Goal: Task Accomplishment & Management: Manage account settings

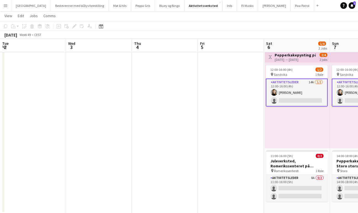
scroll to position [0, 190]
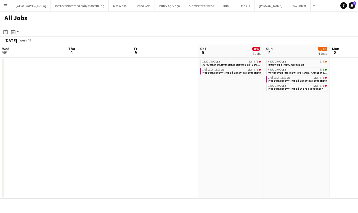
scroll to position [0, 133]
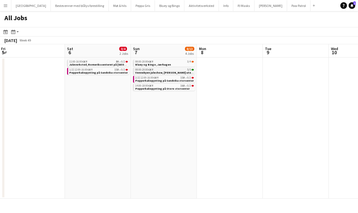
click at [164, 73] on span "Vennebyen juleshow, [PERSON_NAME] utenfor [GEOGRAPHIC_DATA]" at bounding box center [180, 73] width 90 height 4
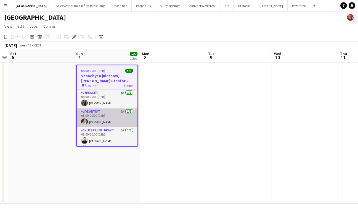
scroll to position [16, 0]
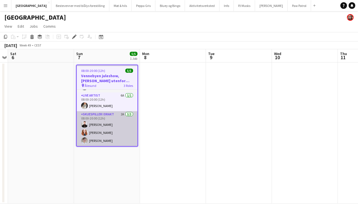
click at [106, 133] on app-card-role "Skuespiller i drakt 2A 3/3 08:00-20:00 (12h) Lukas Erlend Kohlmann Tvedt Josefi…" at bounding box center [107, 128] width 61 height 35
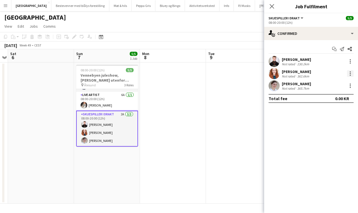
click at [352, 74] on div at bounding box center [350, 73] width 7 height 7
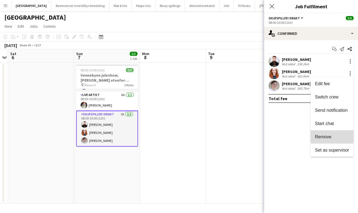
click at [333, 138] on span "Remove" at bounding box center [332, 136] width 34 height 5
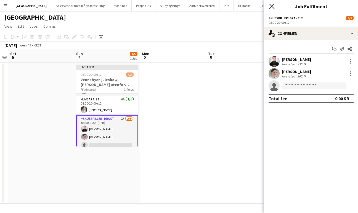
click at [272, 4] on icon "Close pop-in" at bounding box center [271, 6] width 5 height 5
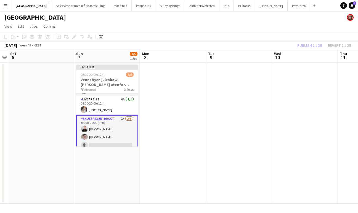
click at [306, 44] on div "Publish 1 job Revert 1 job" at bounding box center [324, 45] width 67 height 7
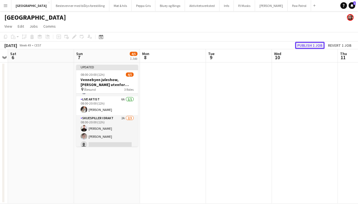
click at [306, 45] on button "Publish 1 job" at bounding box center [310, 45] width 30 height 7
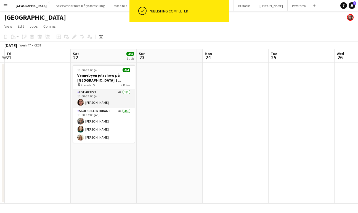
scroll to position [0, 166]
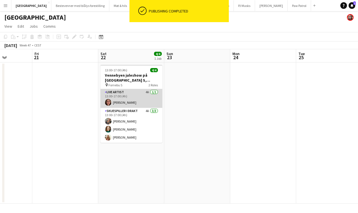
click at [128, 100] on app-card-role "Live artist 4A 1/1 13:00-17:00 (4h) Andrea Berenjani" at bounding box center [132, 98] width 62 height 19
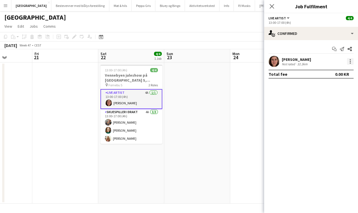
click at [351, 61] on div at bounding box center [350, 61] width 1 height 1
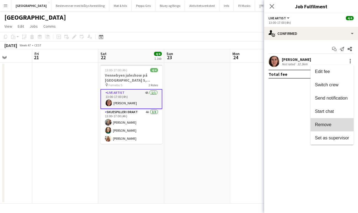
click at [333, 124] on span "Remove" at bounding box center [332, 124] width 34 height 5
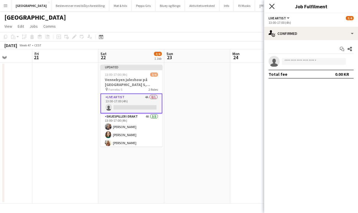
click at [273, 5] on icon at bounding box center [271, 6] width 5 height 5
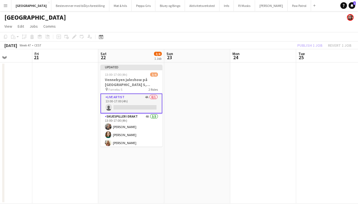
click at [312, 46] on div "Publish 1 job Revert 1 job" at bounding box center [324, 45] width 67 height 7
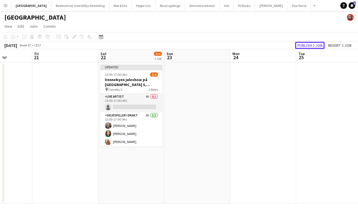
click at [312, 46] on button "Publish 1 job" at bounding box center [310, 45] width 30 height 7
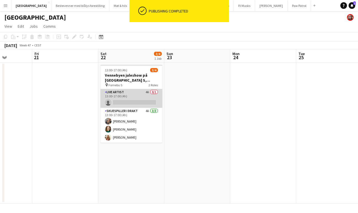
click at [140, 94] on app-card-role "Live artist 4A 0/1 13:00-17:00 (4h) single-neutral-actions" at bounding box center [132, 98] width 62 height 19
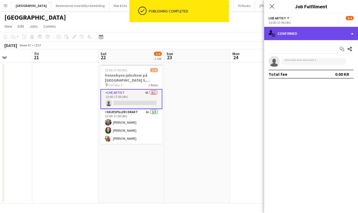
click at [309, 35] on div "single-neutral-actions-check-2 Confirmed" at bounding box center [311, 33] width 94 height 13
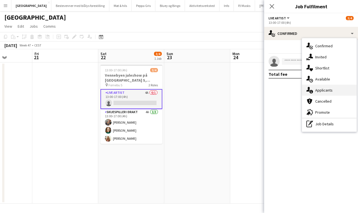
click at [326, 92] on span "Applicants" at bounding box center [323, 90] width 17 height 5
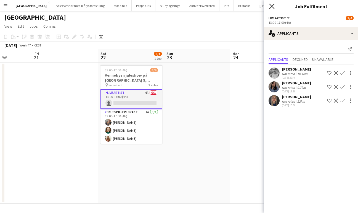
click at [270, 7] on icon "Close pop-in" at bounding box center [271, 6] width 5 height 5
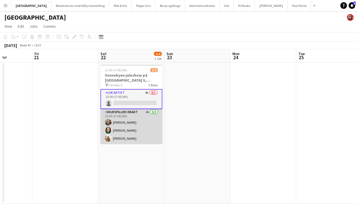
click at [138, 115] on app-card-role "Skuespiller i drakt 4A 3/3 13:00-17:00 (4h) Gina Aleman Herrera Susanne Olsen S…" at bounding box center [132, 126] width 62 height 35
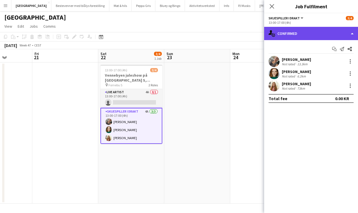
click at [306, 31] on div "single-neutral-actions-check-2 Confirmed" at bounding box center [311, 33] width 94 height 13
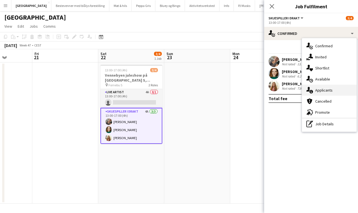
click at [328, 89] on span "Applicants" at bounding box center [323, 90] width 17 height 5
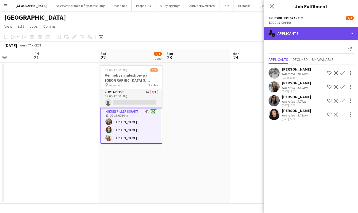
click at [287, 34] on div "single-neutral-actions-information Applicants" at bounding box center [311, 33] width 94 height 13
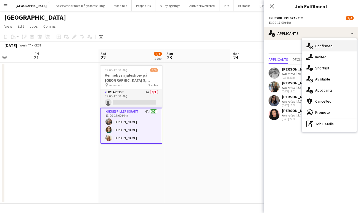
click at [330, 45] on span "Confirmed" at bounding box center [323, 45] width 17 height 5
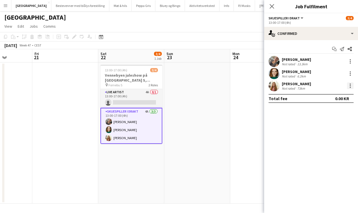
click at [351, 86] on div at bounding box center [350, 85] width 7 height 7
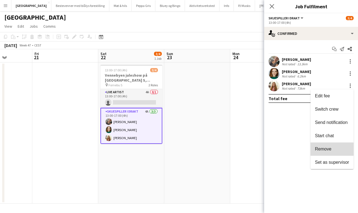
click at [325, 150] on span "Remove" at bounding box center [323, 148] width 17 height 5
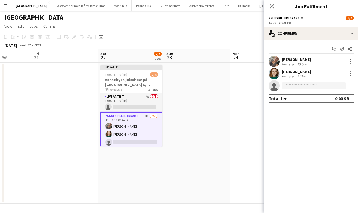
click at [295, 85] on input at bounding box center [314, 85] width 64 height 7
click at [297, 26] on app-options-switcher "Skuespiller i drakt All roles Skuespiller i drakt 2/4 13:00-17:00 (4h)" at bounding box center [311, 20] width 94 height 14
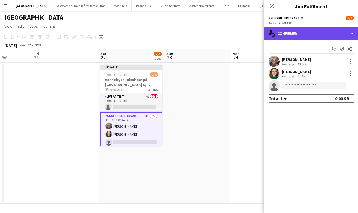
click at [299, 35] on div "single-neutral-actions-check-2 Confirmed" at bounding box center [311, 33] width 94 height 13
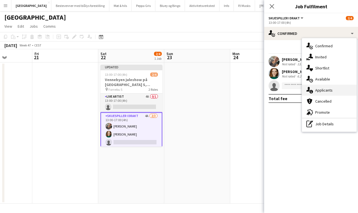
click at [326, 90] on span "Applicants" at bounding box center [323, 90] width 17 height 5
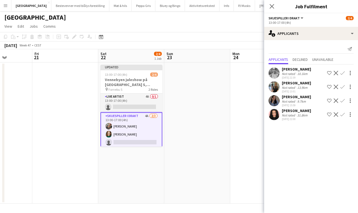
click at [343, 114] on app-icon "Confirm" at bounding box center [343, 114] width 4 height 4
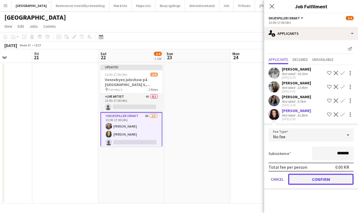
click at [325, 179] on button "Confirm" at bounding box center [320, 178] width 65 height 11
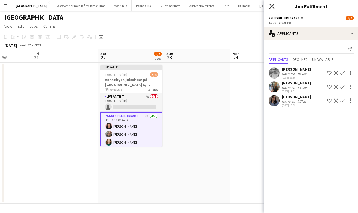
click at [273, 7] on icon at bounding box center [271, 6] width 5 height 5
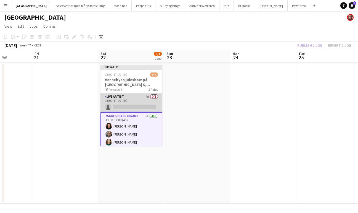
click at [139, 99] on app-card-role "Live artist 4A 0/1 13:00-17:00 (4h) single-neutral-actions" at bounding box center [132, 102] width 62 height 19
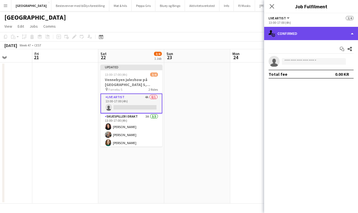
click at [302, 32] on div "single-neutral-actions-check-2 Confirmed" at bounding box center [311, 33] width 94 height 13
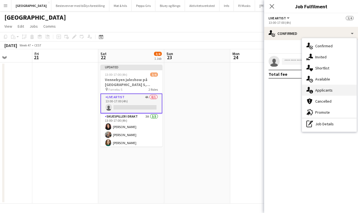
click at [323, 93] on div "single-neutral-actions-information Applicants" at bounding box center [329, 90] width 55 height 11
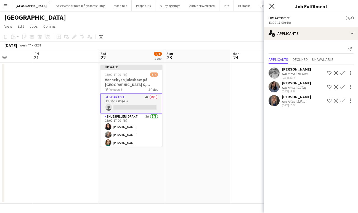
click at [273, 6] on icon "Close pop-in" at bounding box center [271, 6] width 5 height 5
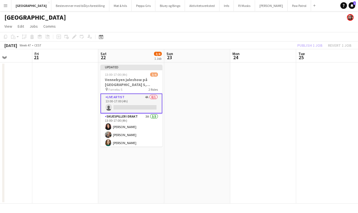
click at [132, 101] on app-card-role "Live artist 4A 0/1 13:00-17:00 (4h) single-neutral-actions" at bounding box center [132, 103] width 62 height 20
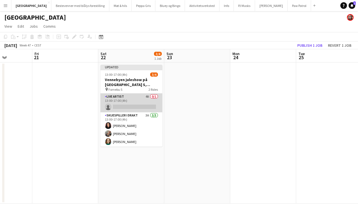
click at [135, 103] on app-card-role "Live artist 4A 0/1 13:00-17:00 (4h) single-neutral-actions" at bounding box center [132, 102] width 62 height 19
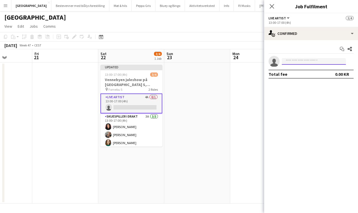
click at [292, 59] on input at bounding box center [314, 61] width 64 height 7
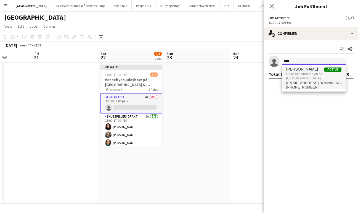
type input "****"
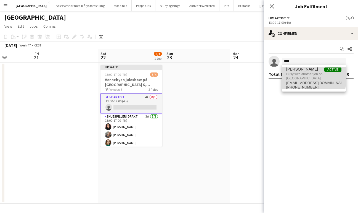
click at [303, 76] on span "Busy with another job on Vennebyen." at bounding box center [313, 76] width 55 height 9
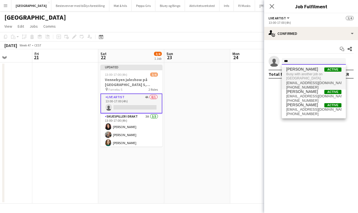
type input "***"
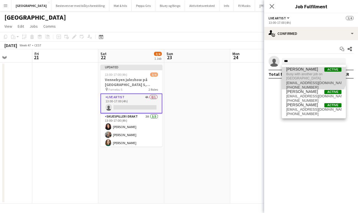
click at [309, 70] on span "Solveig Eliassen" at bounding box center [302, 69] width 32 height 5
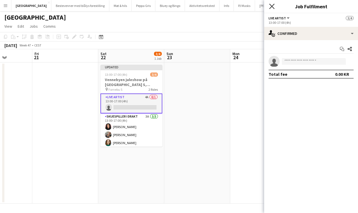
click at [272, 6] on icon at bounding box center [271, 6] width 5 height 5
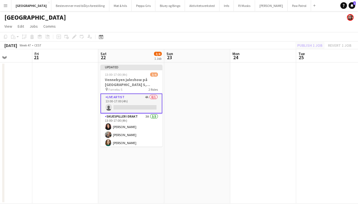
click at [311, 45] on div "Publish 1 job Revert 1 job" at bounding box center [324, 45] width 67 height 7
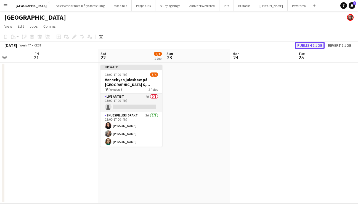
click at [311, 45] on button "Publish 1 job" at bounding box center [310, 45] width 30 height 7
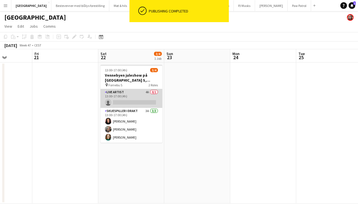
click at [129, 97] on app-card-role "Live artist 4A 0/1 13:00-17:00 (4h) single-neutral-actions" at bounding box center [132, 98] width 62 height 19
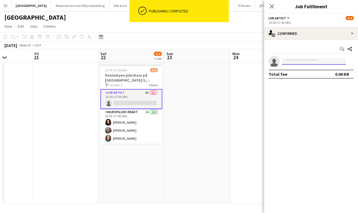
click at [302, 61] on input at bounding box center [314, 61] width 64 height 7
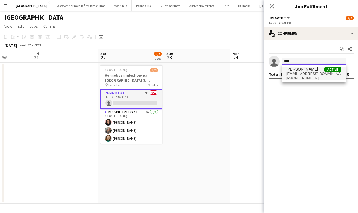
type input "****"
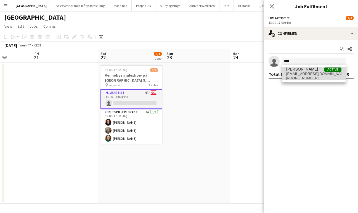
click at [307, 72] on span "solveigeliassen@hotmail.com" at bounding box center [313, 74] width 55 height 4
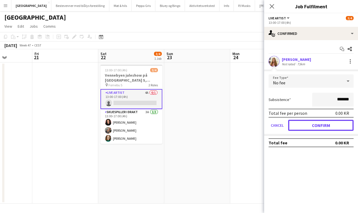
click at [313, 126] on button "Confirm" at bounding box center [320, 125] width 65 height 11
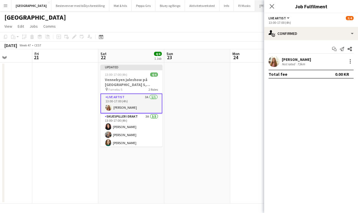
click at [272, 6] on icon at bounding box center [272, 6] width 4 height 4
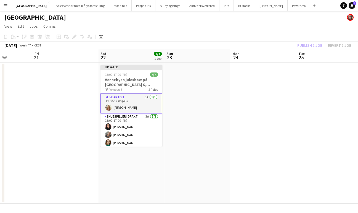
click at [316, 45] on div "Publish 1 job Revert 1 job" at bounding box center [324, 45] width 67 height 7
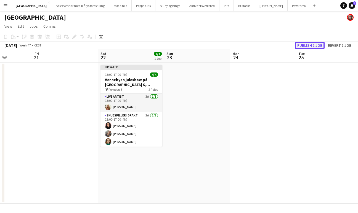
click at [316, 44] on button "Publish 1 job" at bounding box center [310, 45] width 30 height 7
